Goal: Task Accomplishment & Management: Manage account settings

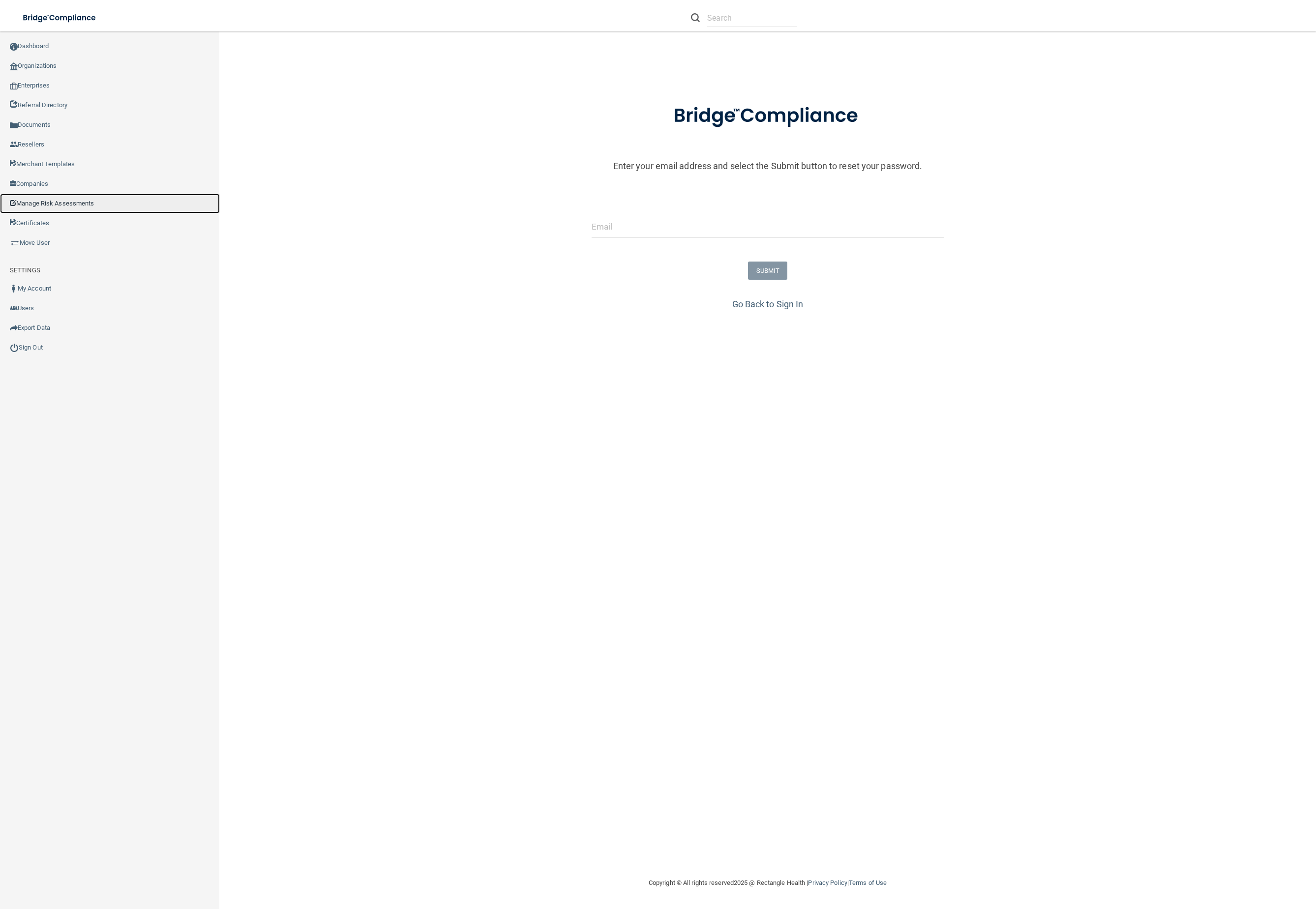
click at [74, 205] on link "Manage Risk Assessments" at bounding box center [110, 204] width 220 height 20
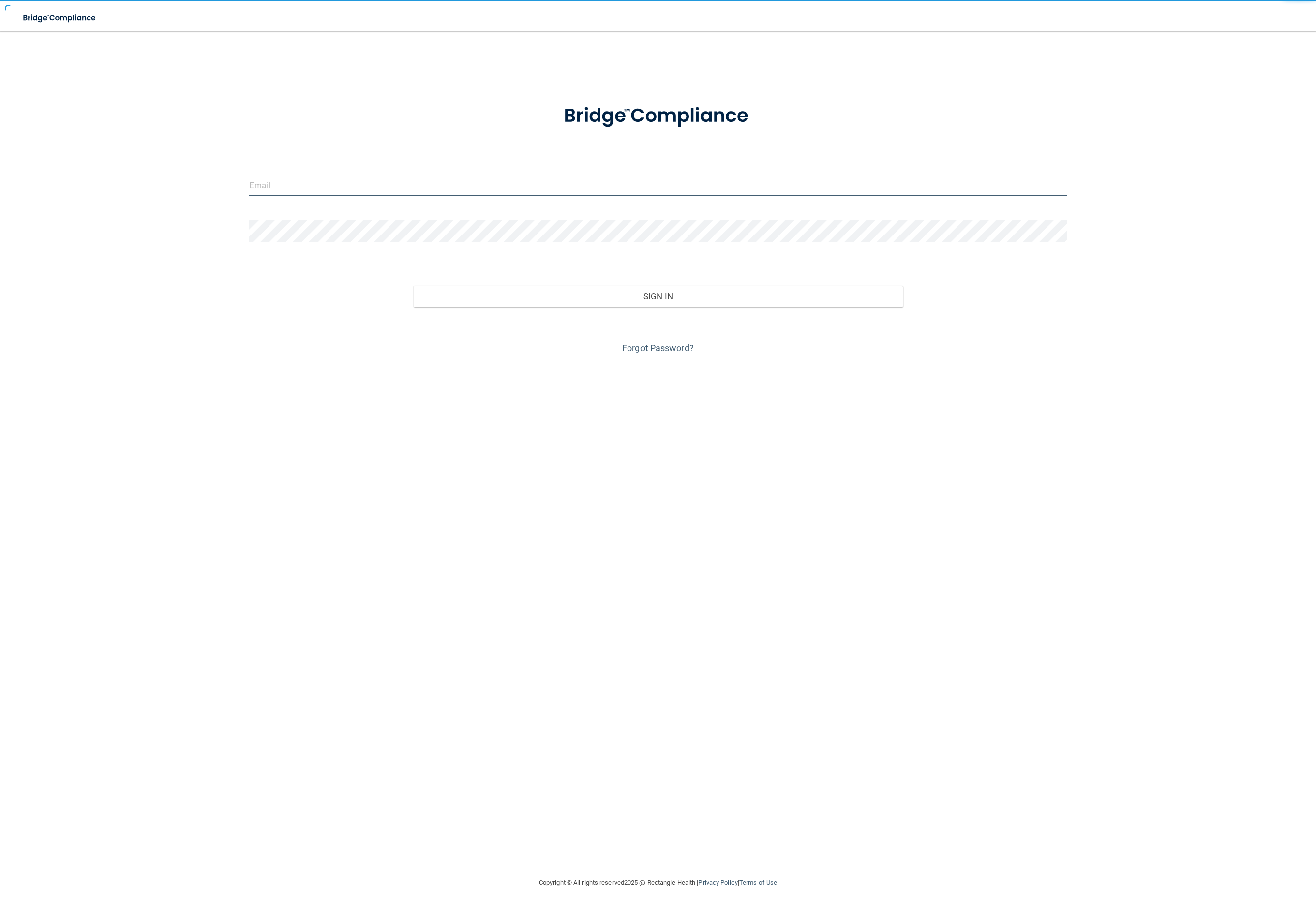
type input "[EMAIL_ADDRESS][DOMAIN_NAME]"
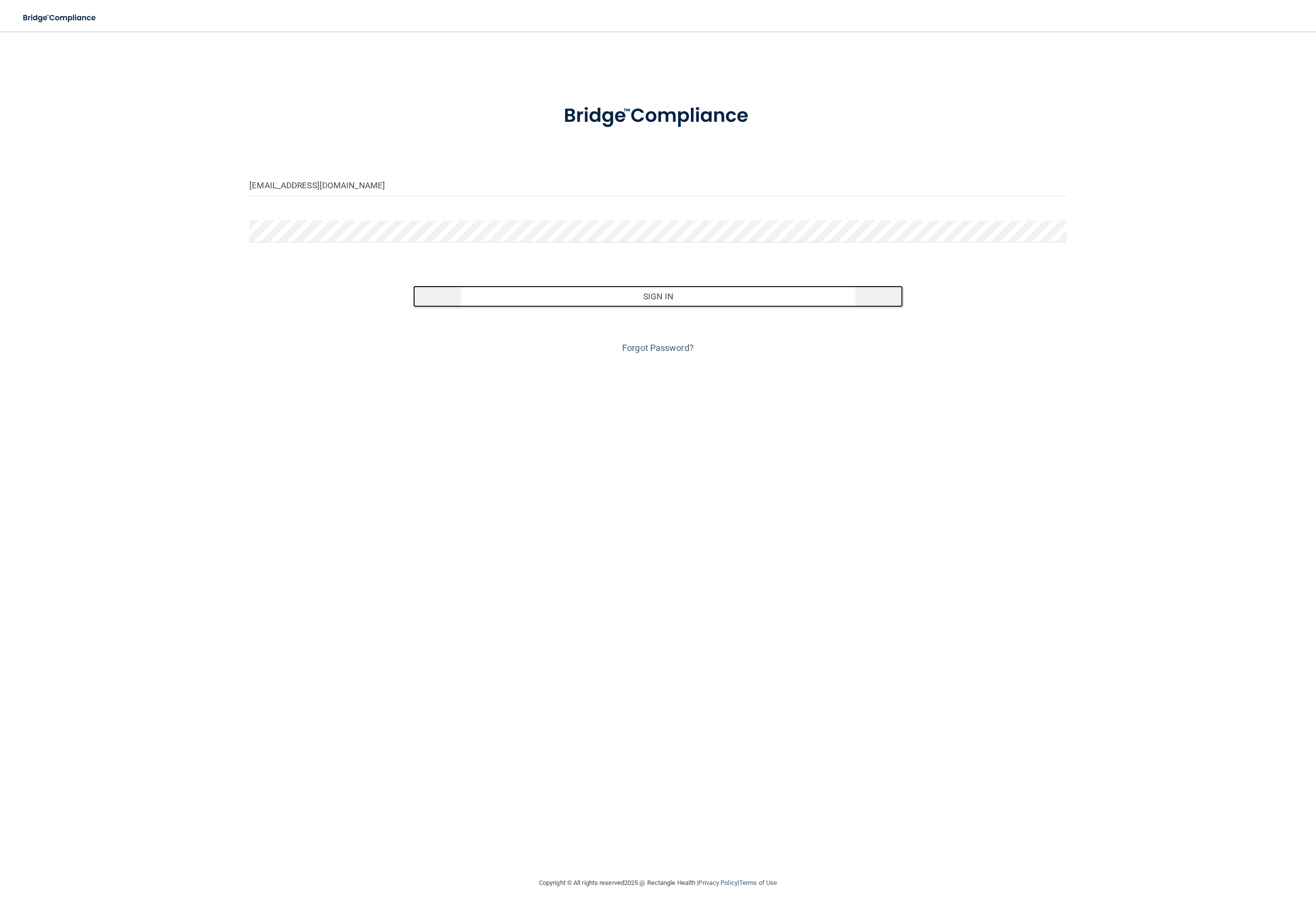
click at [703, 305] on button "Sign In" at bounding box center [658, 296] width 490 height 22
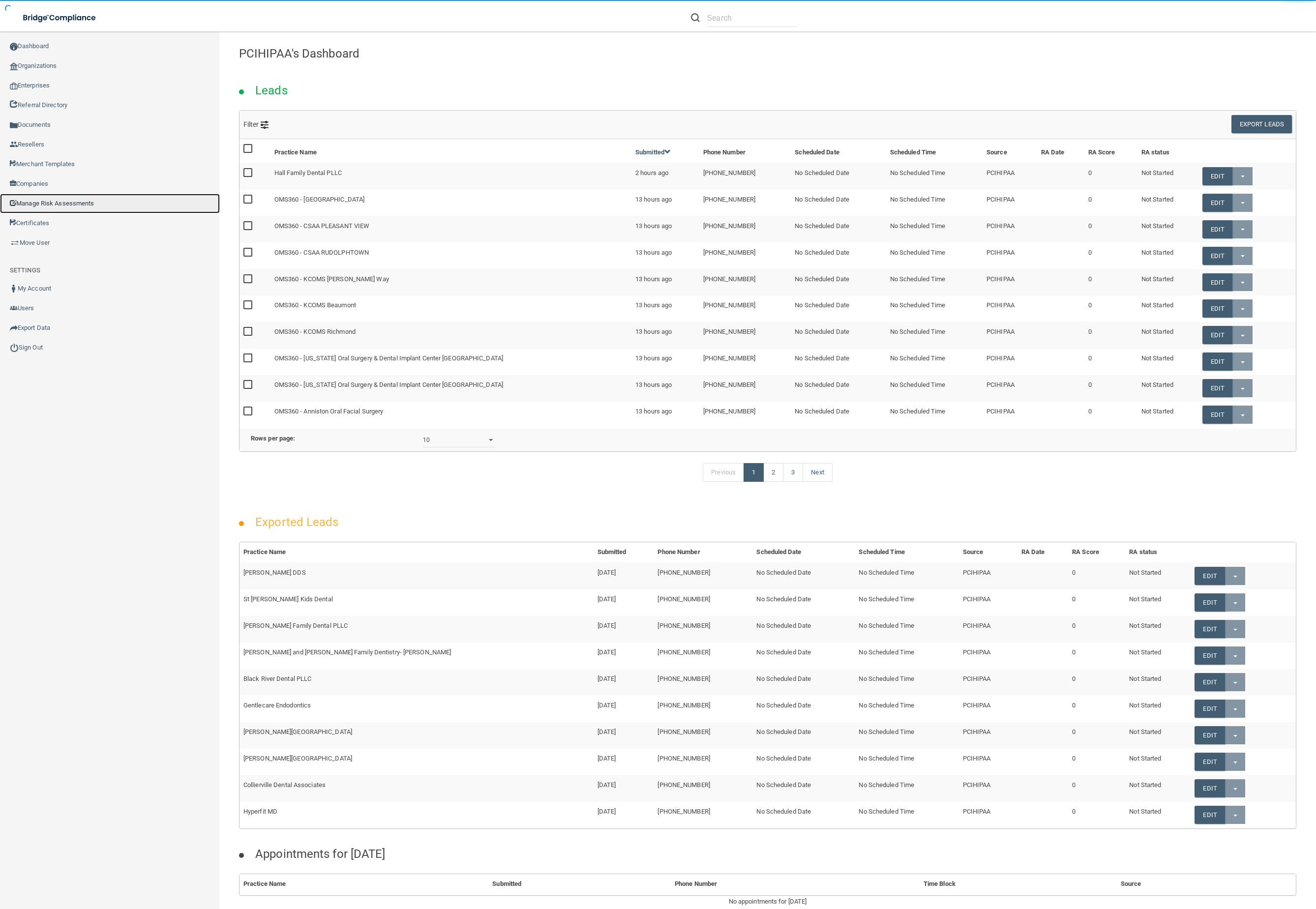
click at [75, 202] on link "Manage Risk Assessments" at bounding box center [110, 204] width 220 height 20
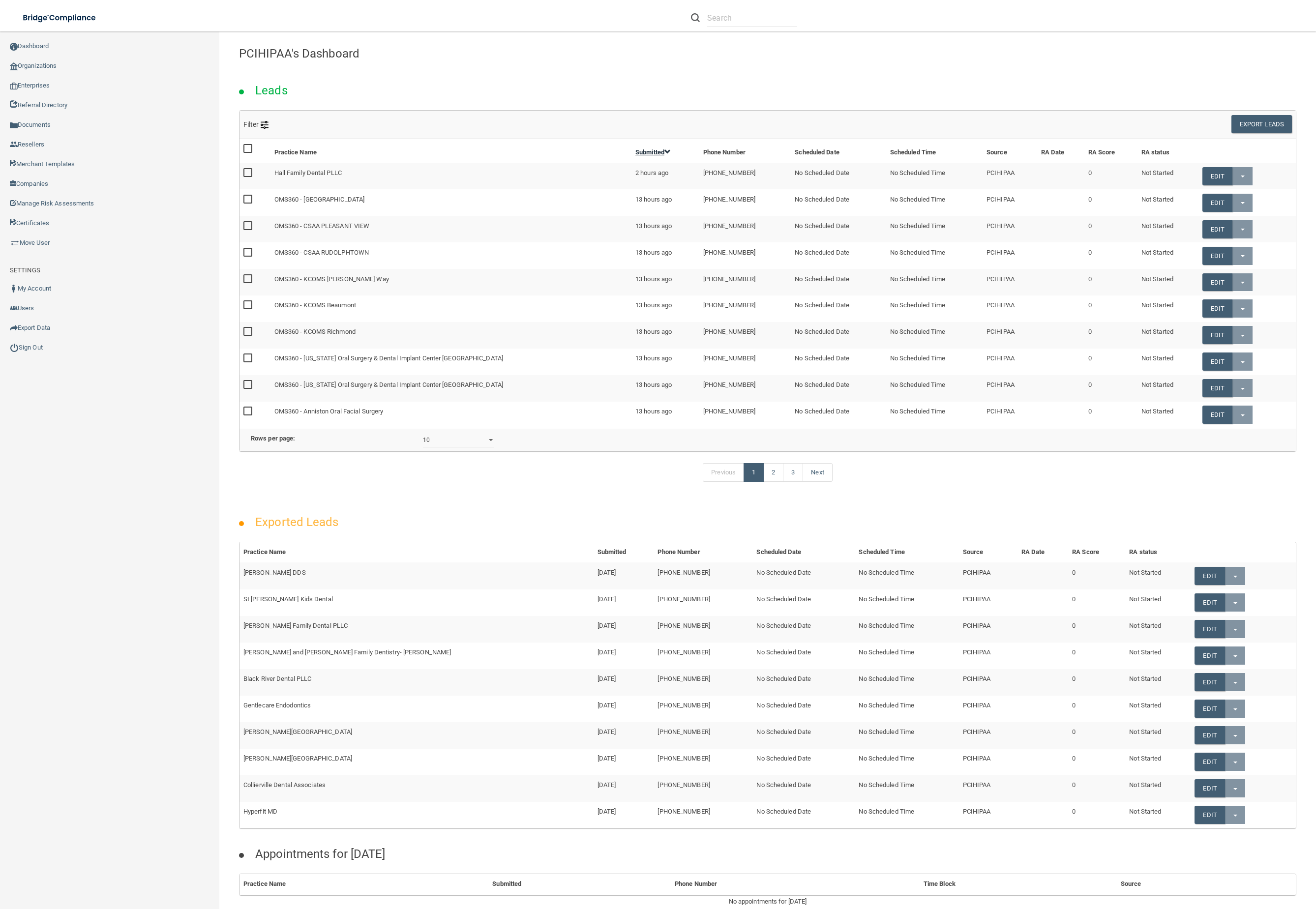
click at [665, 149] on span at bounding box center [667, 152] width 7 height 7
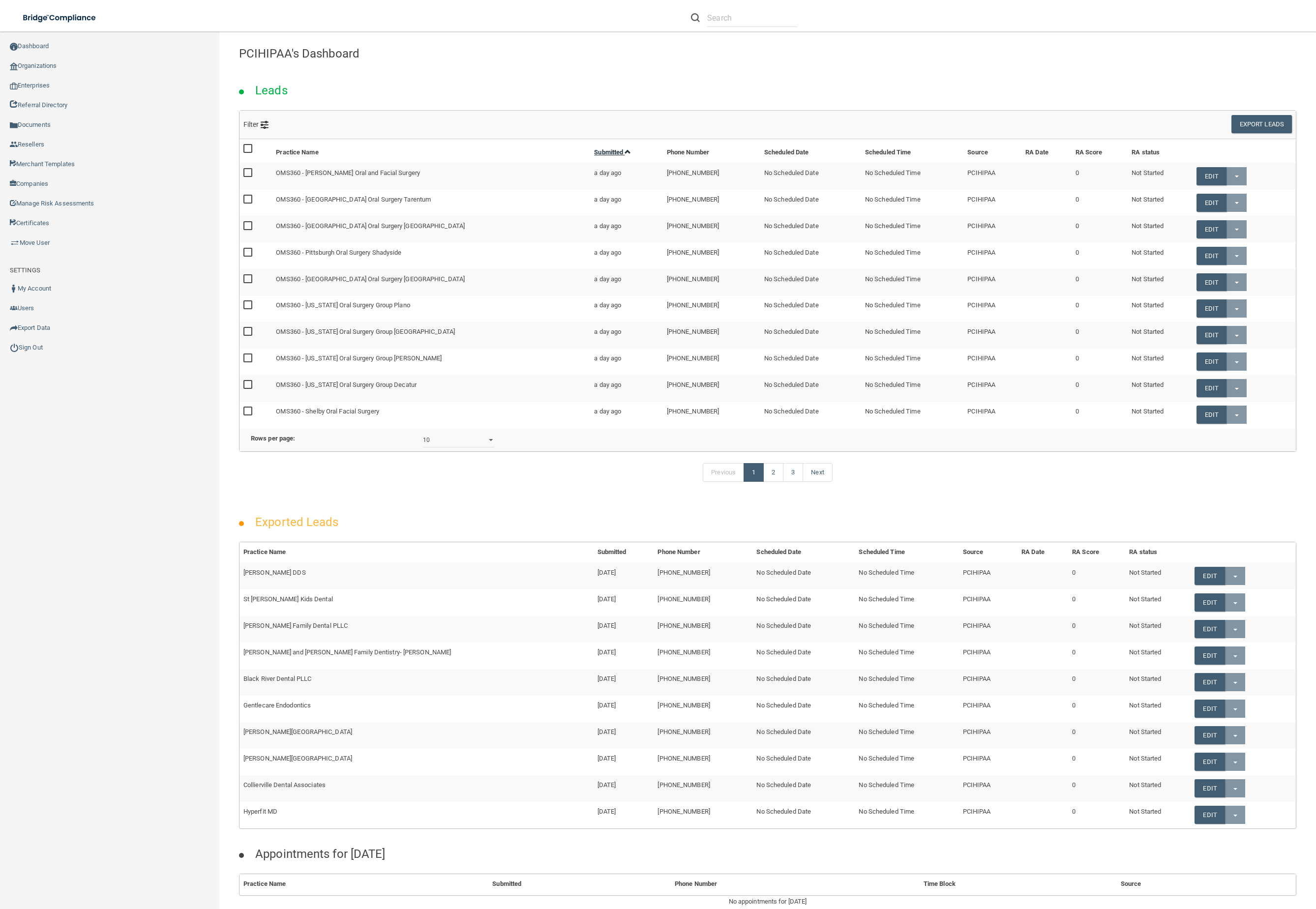
click at [625, 155] on span at bounding box center [628, 152] width 7 height 7
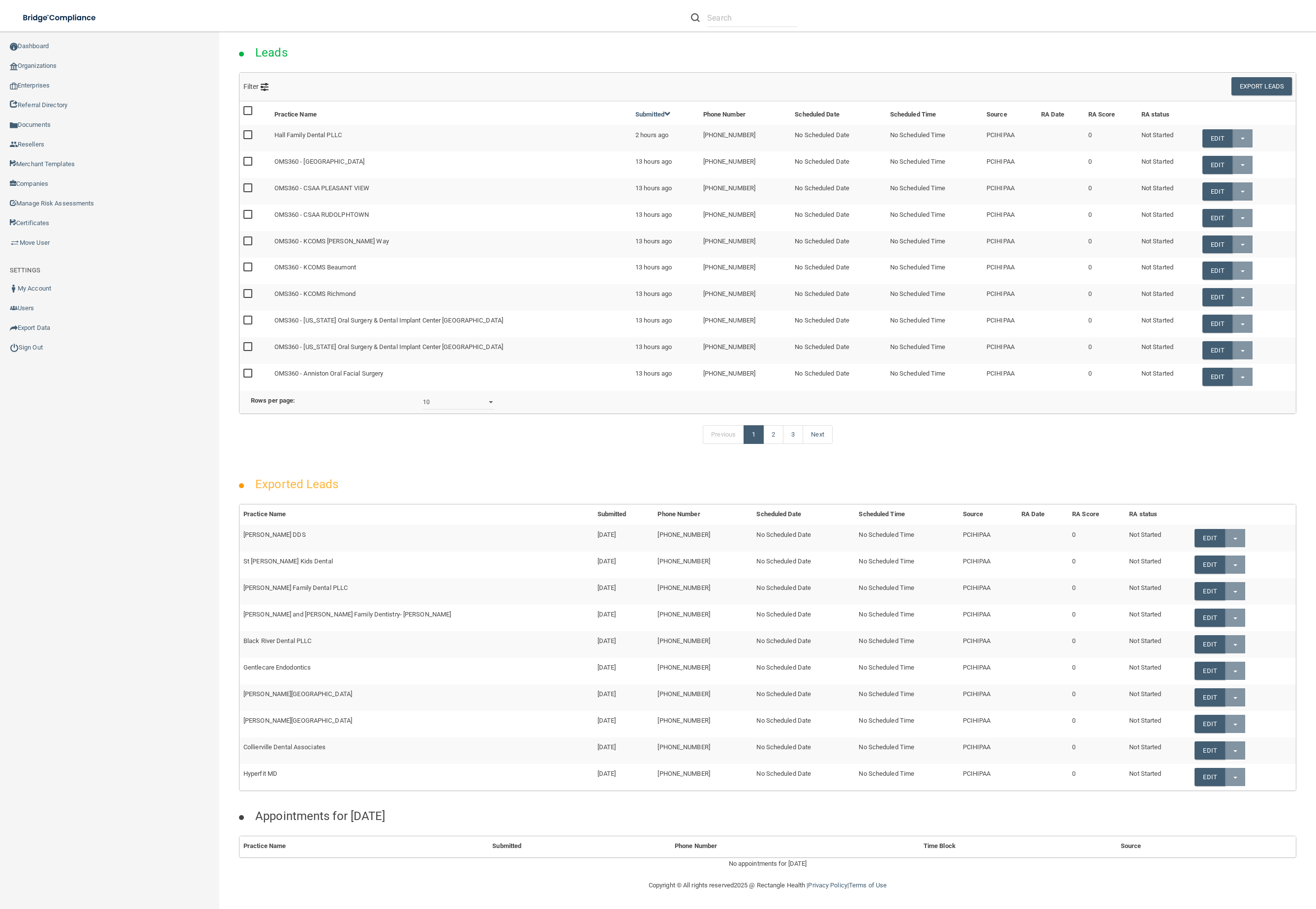
scroll to position [70, 0]
click at [44, 202] on link "Manage Risk Assessments" at bounding box center [110, 204] width 220 height 20
